Goal: Transaction & Acquisition: Purchase product/service

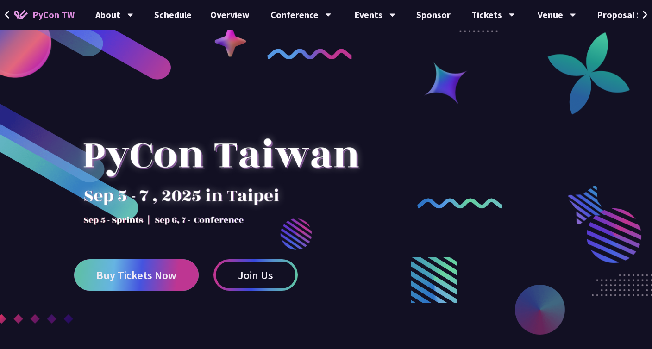
click at [147, 271] on span "Buy Tickets Now" at bounding box center [136, 276] width 80 height 12
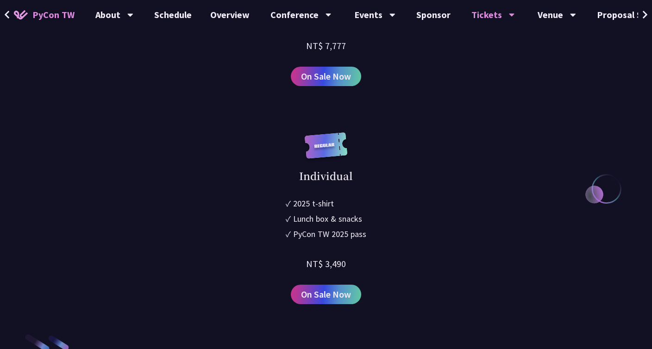
scroll to position [1167, 0]
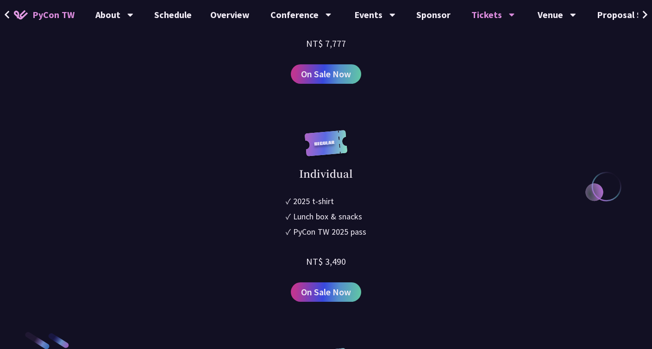
drag, startPoint x: 287, startPoint y: 202, endPoint x: 389, endPoint y: 241, distance: 108.7
click at [389, 241] on div "Individual ✓ 2025 t-shirt ✓ Lunch box & snacks ✓ PyCon TW 2025 pass NT$ 3,490 O…" at bounding box center [326, 216] width 352 height 172
click at [301, 225] on ul "✓ 2025 t-shirt ✓ Lunch box & snacks ✓ PyCon TW 2025 pass" at bounding box center [326, 218] width 81 height 46
drag, startPoint x: 285, startPoint y: 201, endPoint x: 388, endPoint y: 231, distance: 107.2
click at [388, 231] on div "Individual ✓ 2025 t-shirt ✓ Lunch box & snacks ✓ PyCon TW 2025 pass NT$ 3,490 O…" at bounding box center [326, 216] width 352 height 172
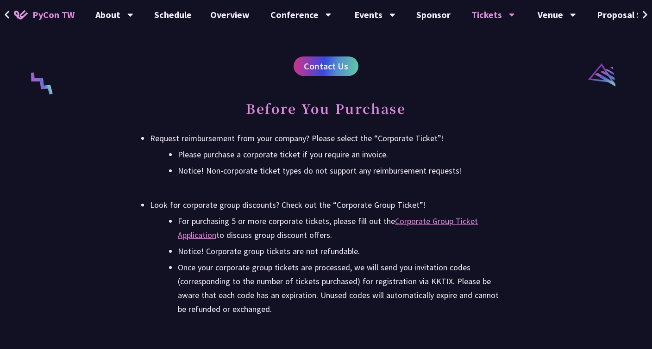
scroll to position [1862, 0]
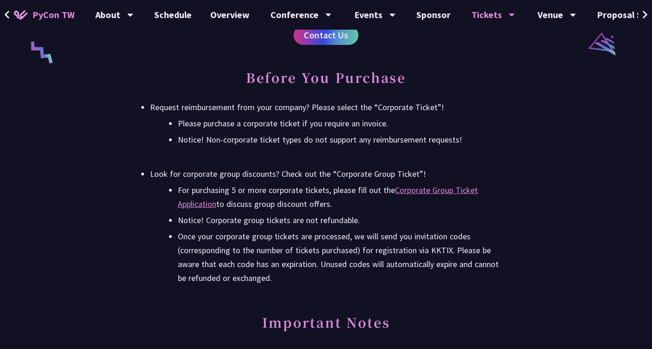
click at [280, 196] on li "For purchasing 5 or more corporate tickets, please fill out the Corporate Group…" at bounding box center [340, 198] width 324 height 28
